Goal: Unclear

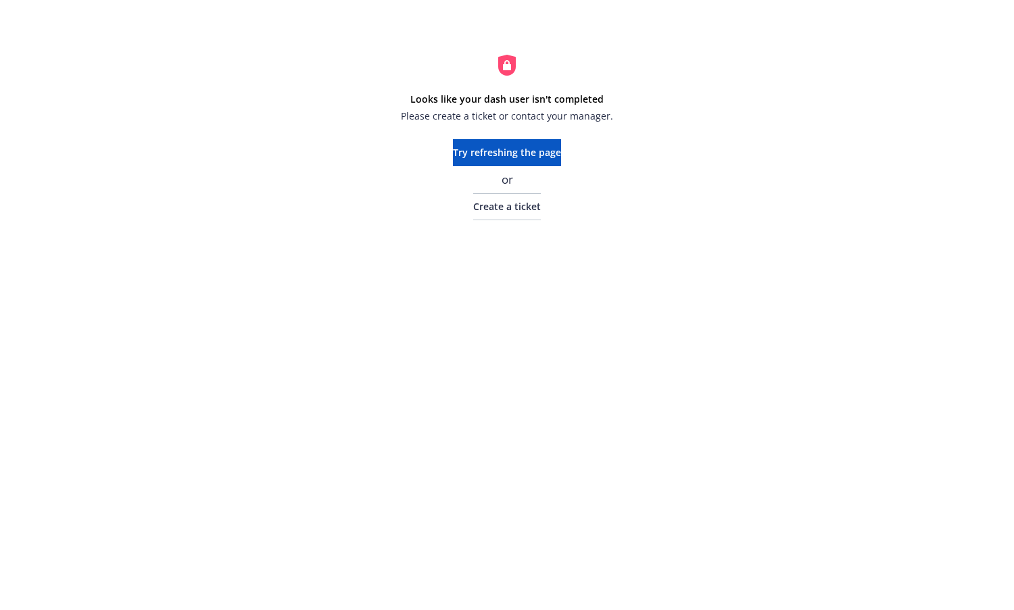
click at [702, 225] on div "Looks like your dash user isn't completed Please create a ticket or contact you…" at bounding box center [507, 137] width 1014 height 274
